Goal: Task Accomplishment & Management: Manage account settings

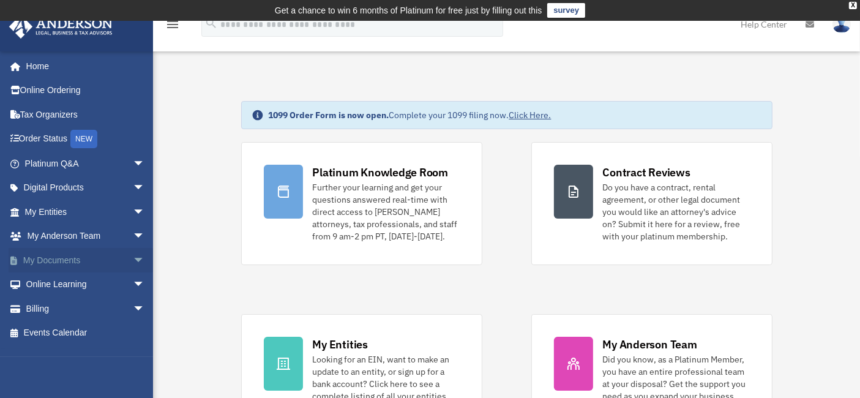
click at [133, 258] on span "arrow_drop_down" at bounding box center [145, 260] width 24 height 25
click at [48, 283] on link "Box" at bounding box center [90, 284] width 146 height 24
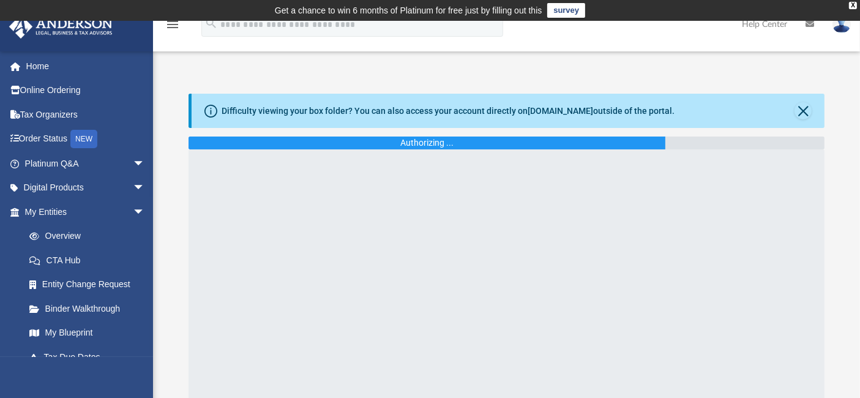
click at [421, 263] on div at bounding box center [507, 302] width 637 height 306
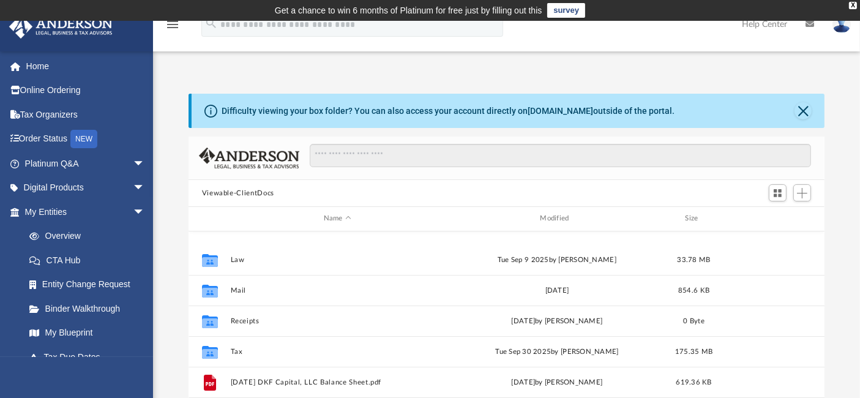
scroll to position [136, 0]
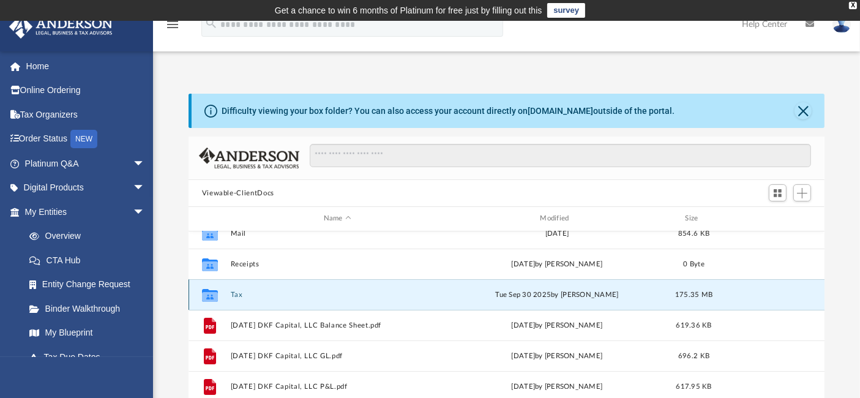
click at [235, 292] on button "Tax" at bounding box center [337, 295] width 214 height 8
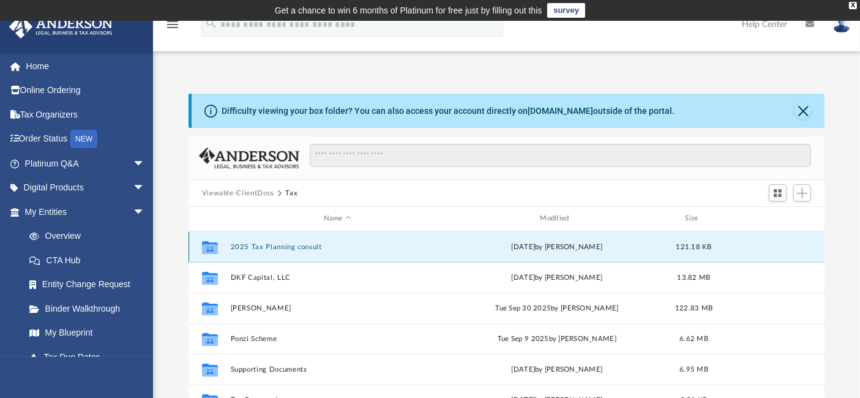
click at [274, 246] on button "2025 Tax Planning consult" at bounding box center [337, 247] width 214 height 8
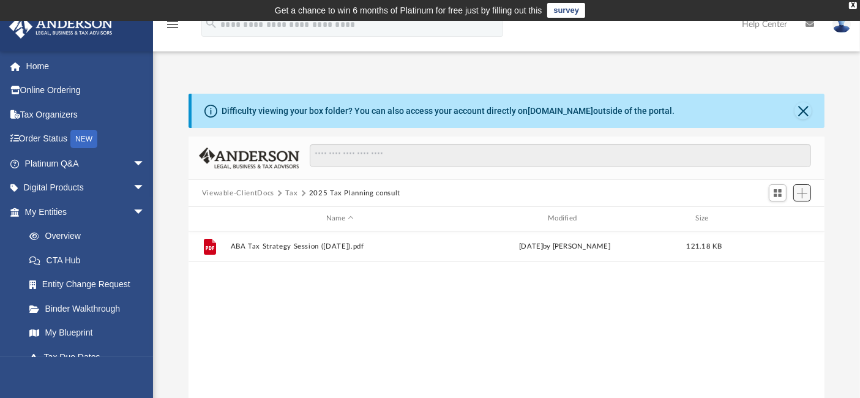
click at [803, 190] on span "Add" at bounding box center [802, 193] width 10 height 10
click at [772, 216] on li "Upload" at bounding box center [784, 217] width 39 height 13
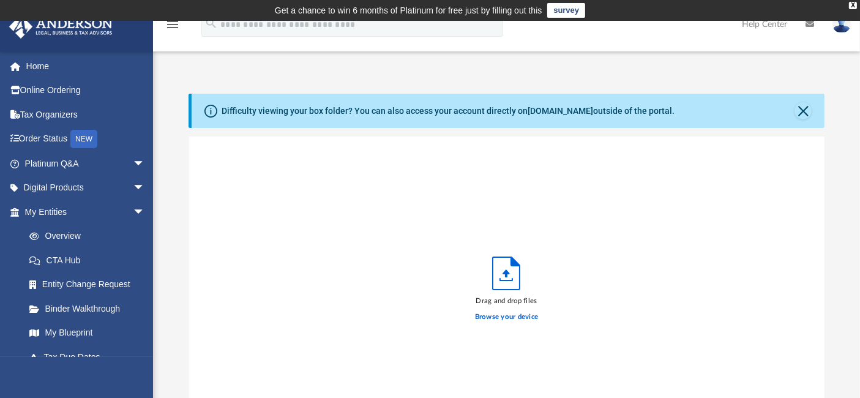
scroll to position [300, 626]
click at [506, 315] on label "Browse your device" at bounding box center [507, 317] width 64 height 11
click at [0, 0] on input "Browse your device" at bounding box center [0, 0] width 0 height 0
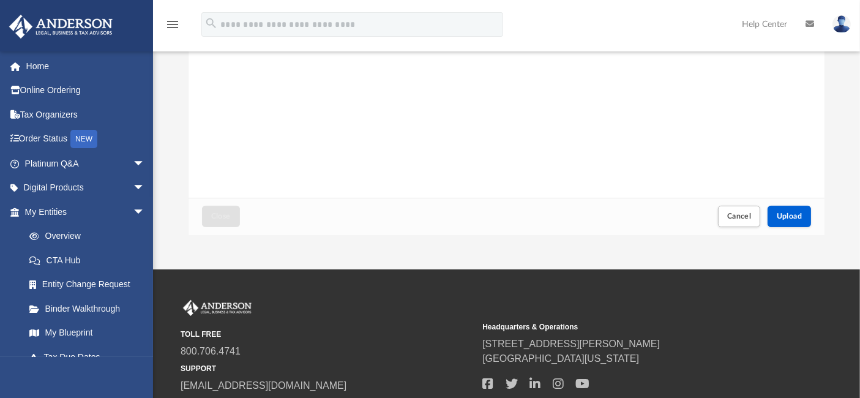
scroll to position [272, 0]
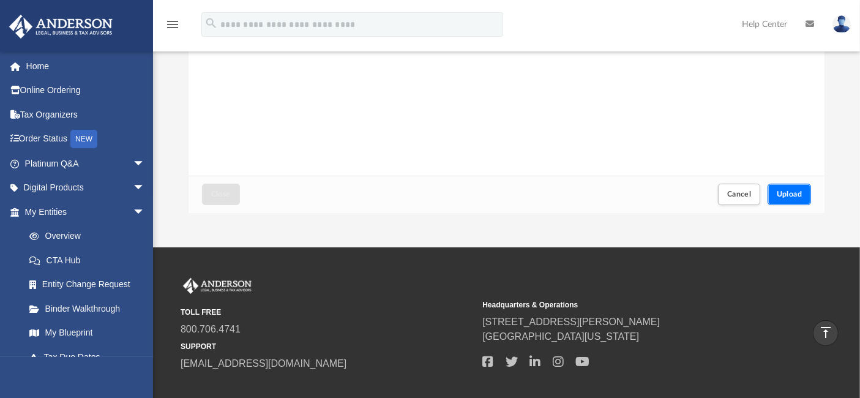
click at [790, 192] on span "Upload" at bounding box center [790, 193] width 26 height 7
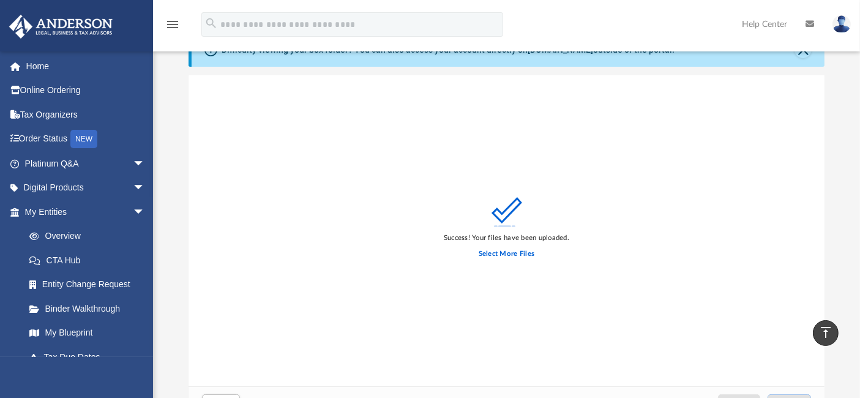
scroll to position [0, 0]
